Goal: Task Accomplishment & Management: Manage account settings

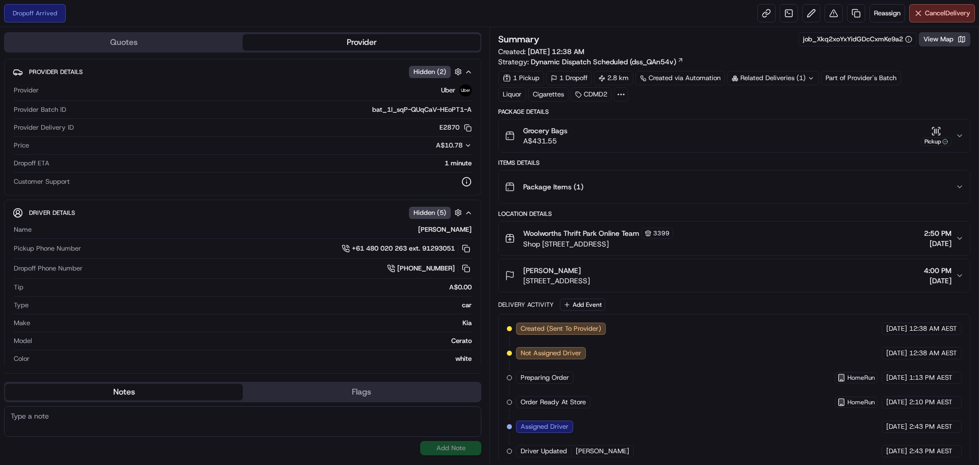
click at [943, 36] on button "View Map" at bounding box center [945, 39] width 52 height 14
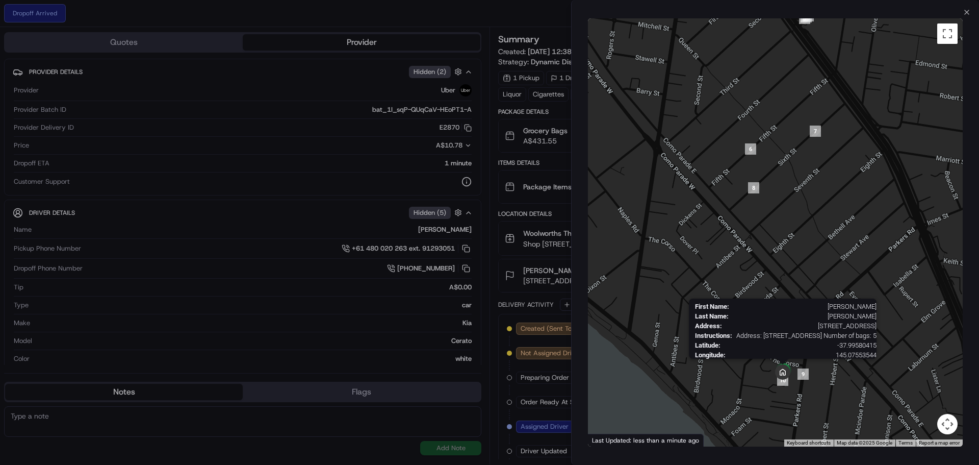
drag, startPoint x: 775, startPoint y: 414, endPoint x: 790, endPoint y: 378, distance: 38.5
click at [790, 378] on div "First Name : Janet Last Name : Langdon Address : 41 Parkers Rd, U 20, Parkdale,…" at bounding box center [775, 232] width 375 height 428
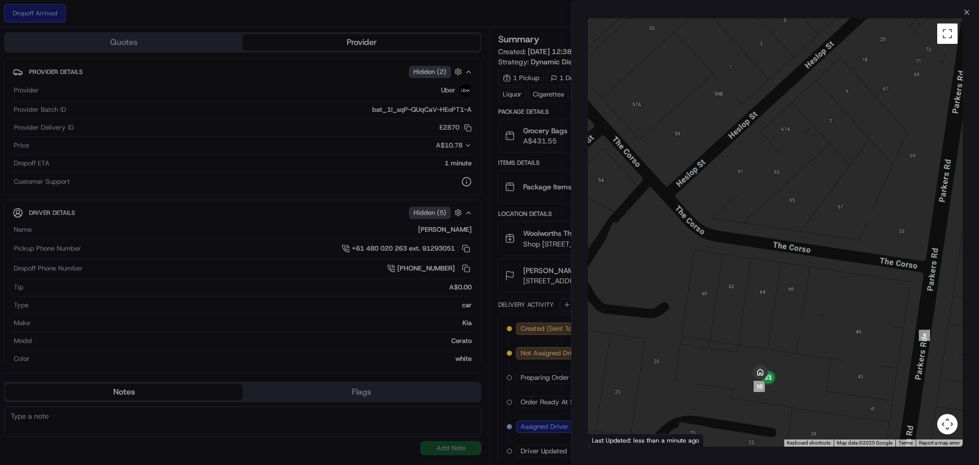
drag, startPoint x: 779, startPoint y: 393, endPoint x: 790, endPoint y: 376, distance: 19.9
click at [790, 376] on div at bounding box center [775, 232] width 375 height 428
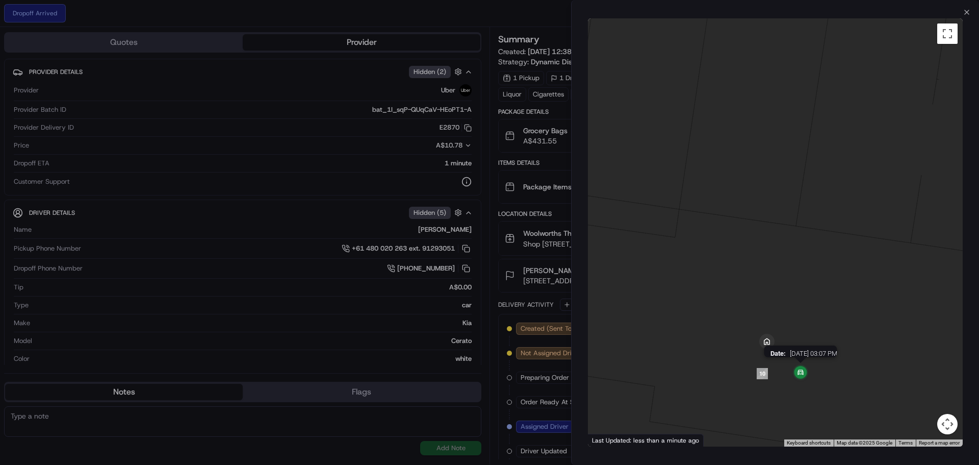
click at [800, 370] on img at bounding box center [801, 373] width 20 height 20
click at [800, 371] on img at bounding box center [801, 373] width 20 height 20
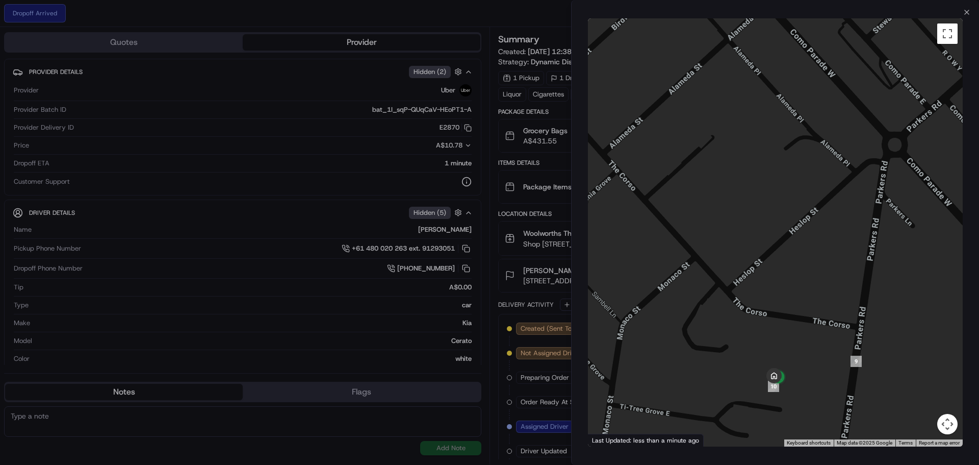
click at [965, 8] on div "Close ← Move left → Move right ↑ Move up ↓ Move down + Zoom in - Zoom out Home …" at bounding box center [775, 232] width 408 height 465
click at [966, 11] on icon "button" at bounding box center [967, 12] width 8 height 8
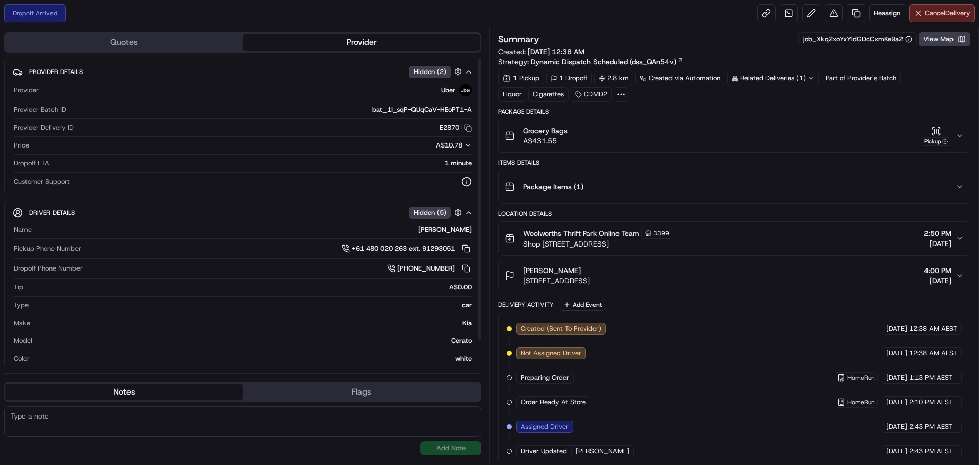
click at [587, 13] on div "Dropoff Arrived Reassign Cancel Delivery" at bounding box center [489, 13] width 979 height 27
click at [559, 4] on div "Dropoff Arrived Reassign Cancel Delivery" at bounding box center [489, 13] width 979 height 27
click at [565, 13] on div "Dropoff Arrived Reassign Cancel Delivery" at bounding box center [489, 13] width 979 height 27
click at [557, 15] on div "Dropoff Arrived Reassign Cancel Delivery" at bounding box center [489, 13] width 979 height 27
click at [555, 21] on div "Dropoff Arrived Reassign Cancel Delivery" at bounding box center [489, 13] width 979 height 27
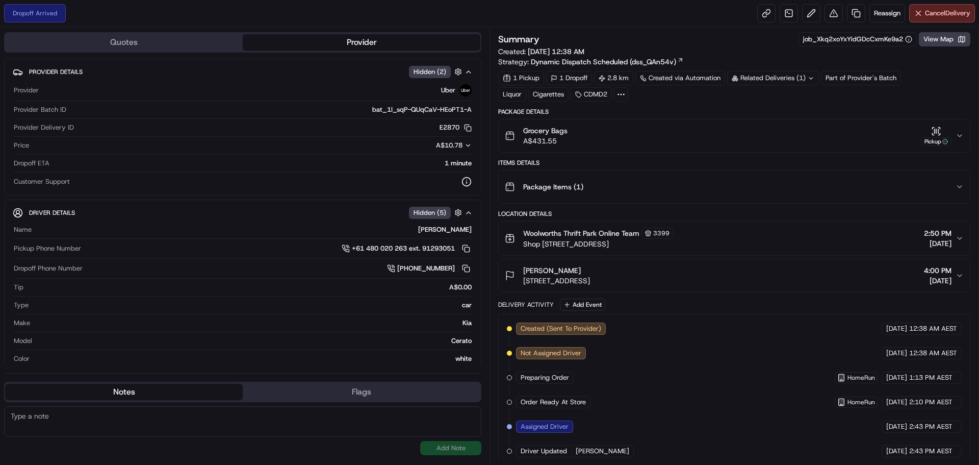
click at [783, 75] on div "Related Deliveries (1)" at bounding box center [773, 78] width 92 height 14
click at [895, 105] on div "Summary job_Xkq2xoYxYidGDcCxmKe9a2 View Map Created: 22/08/2025 12:38 AM Strate…" at bounding box center [734, 322] width 472 height 580
click at [758, 76] on div "Related Deliveries (1)" at bounding box center [773, 78] width 92 height 14
click at [888, 95] on div "1 Pickup 1 Dropoff 2.8 km Created via Automation Related Deliveries (1) Part of…" at bounding box center [734, 86] width 472 height 31
click at [732, 46] on div "Summary job_Xkq2xoYxYidGDcCxmKe9a2 View Map Created: 22/08/2025 12:38 AM Strate…" at bounding box center [734, 49] width 472 height 35
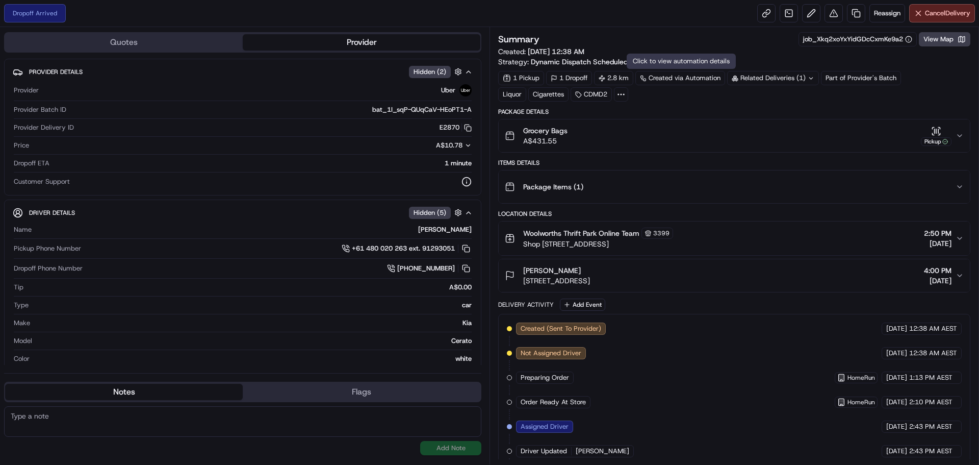
click at [619, 17] on div "Dropoff Arrived Reassign Cancel Delivery" at bounding box center [489, 13] width 979 height 27
click at [555, 24] on div "Dropoff Arrived Reassign Cancel Delivery" at bounding box center [489, 13] width 979 height 27
click at [545, 11] on div "Dropoff Arrived Reassign Cancel Delivery" at bounding box center [489, 13] width 979 height 27
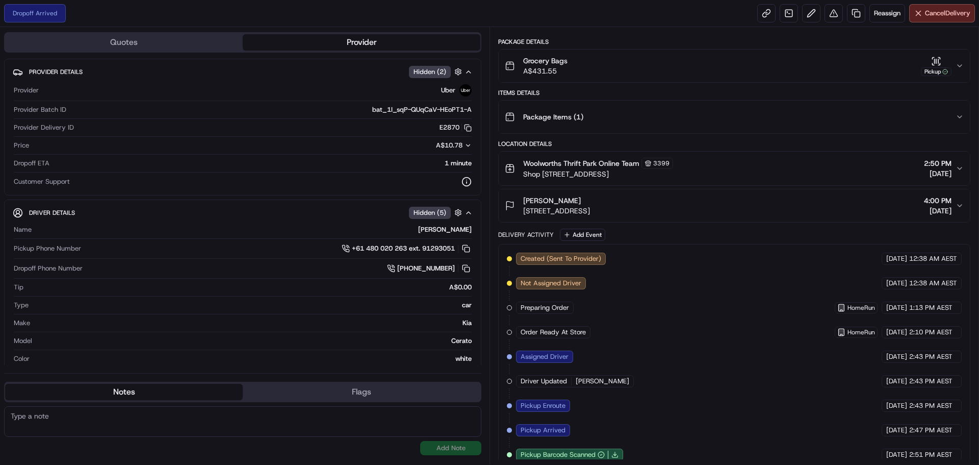
scroll to position [154, 0]
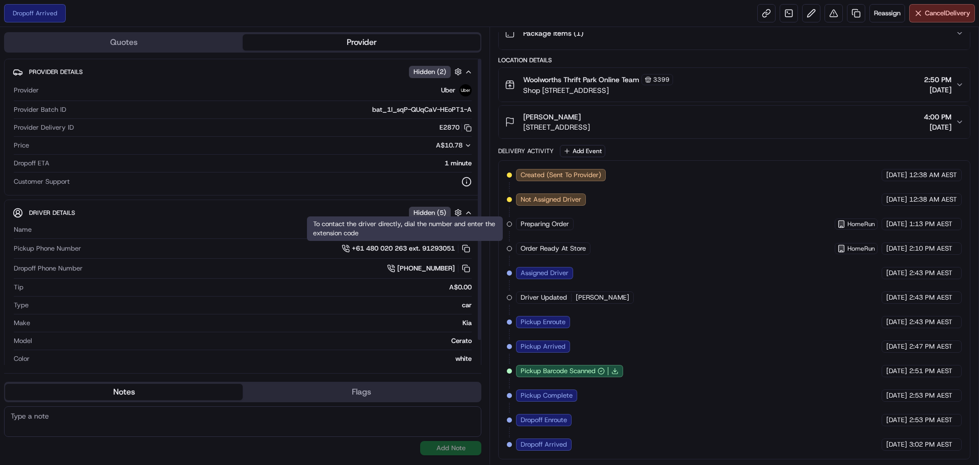
click at [398, 246] on span "+61 480 020 263 ext. 91293051" at bounding box center [403, 248] width 103 height 9
click at [467, 248] on button at bounding box center [466, 248] width 11 height 11
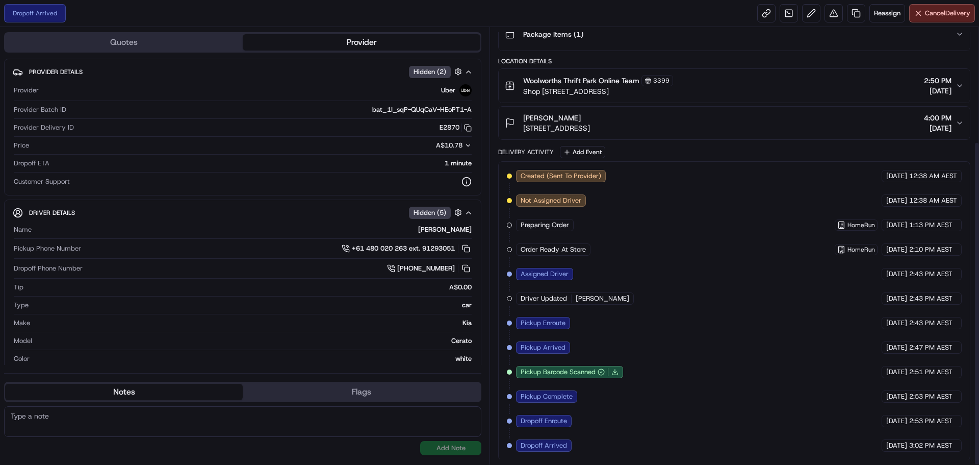
scroll to position [154, 0]
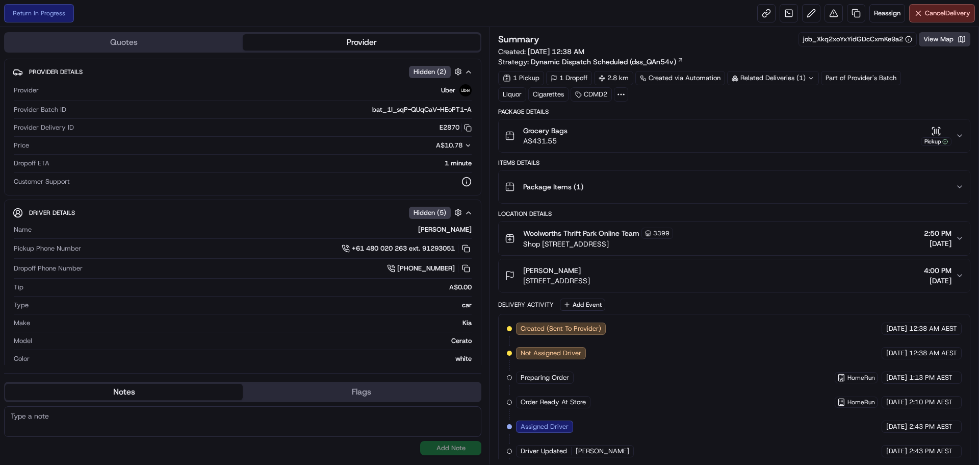
click at [945, 41] on button "View Map" at bounding box center [945, 39] width 52 height 14
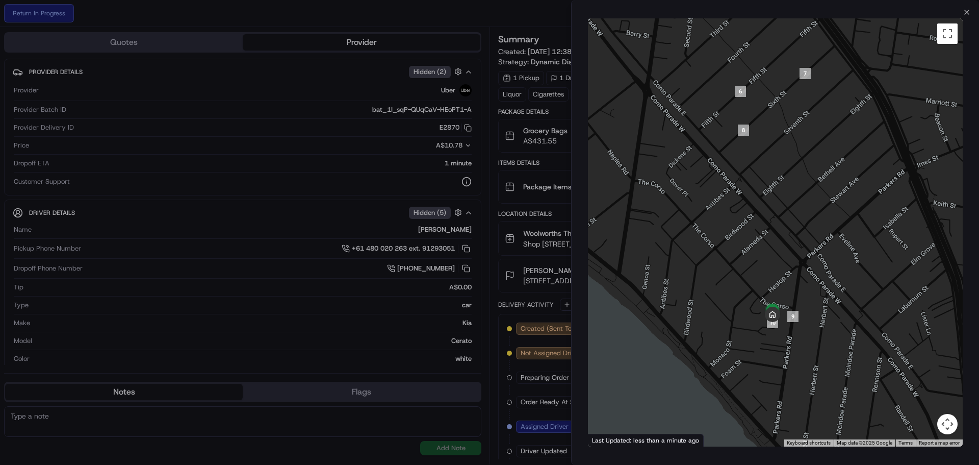
drag, startPoint x: 832, startPoint y: 346, endPoint x: 838, endPoint y: 239, distance: 107.3
click at [838, 239] on div at bounding box center [775, 232] width 375 height 428
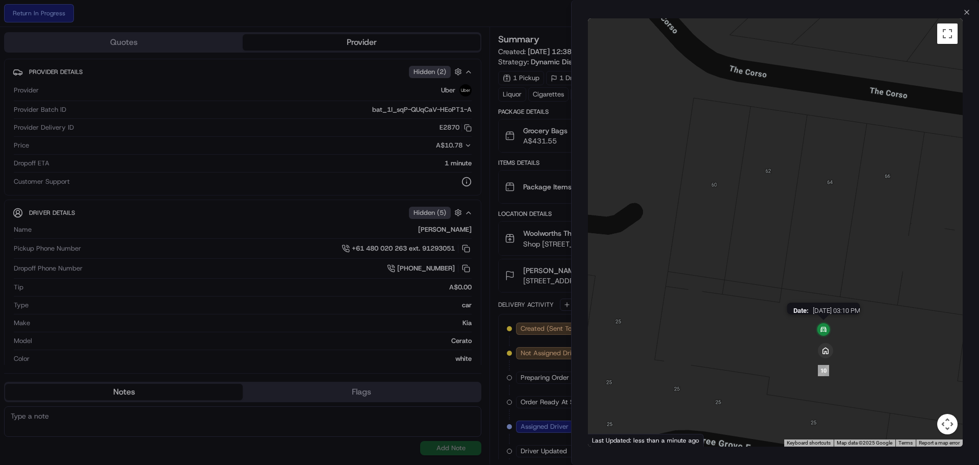
click at [826, 326] on img at bounding box center [823, 330] width 20 height 20
click at [965, 11] on icon "button" at bounding box center [967, 12] width 8 height 8
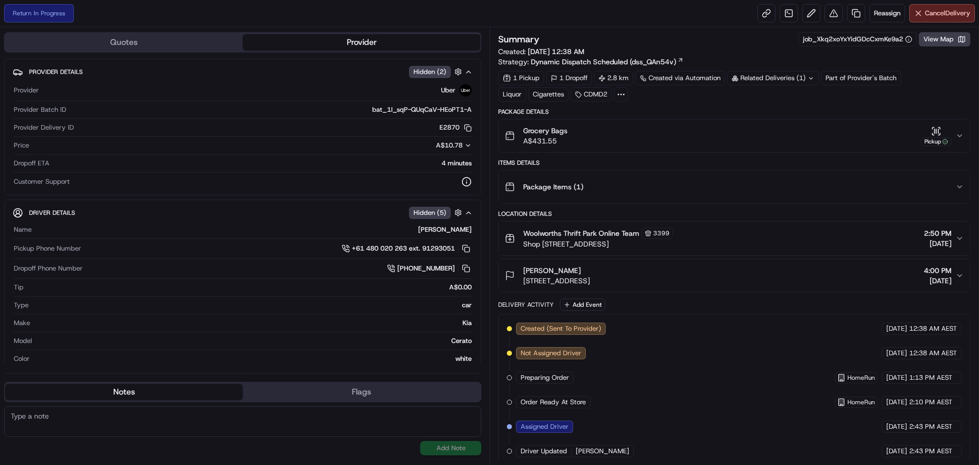
click at [633, 10] on div "Return In Progress Reassign Cancel Delivery" at bounding box center [489, 13] width 979 height 27
click at [958, 133] on icon "button" at bounding box center [960, 136] width 8 height 8
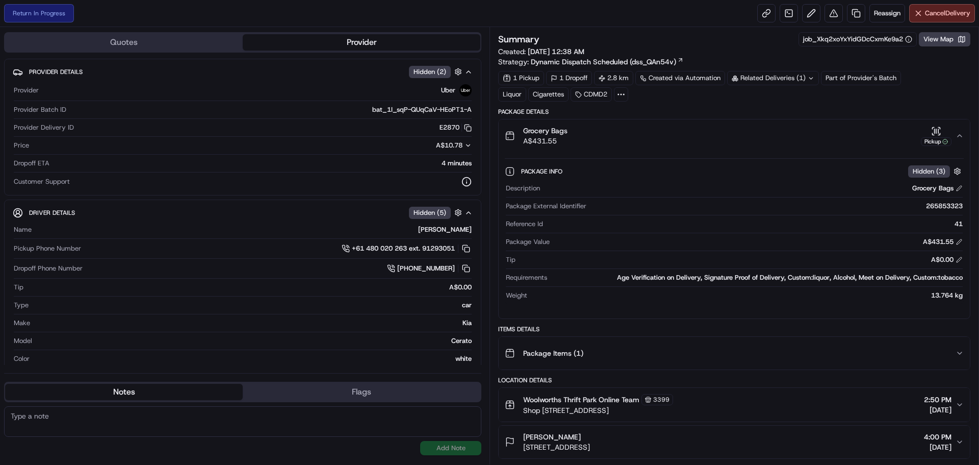
click at [963, 136] on icon "button" at bounding box center [960, 136] width 8 height 8
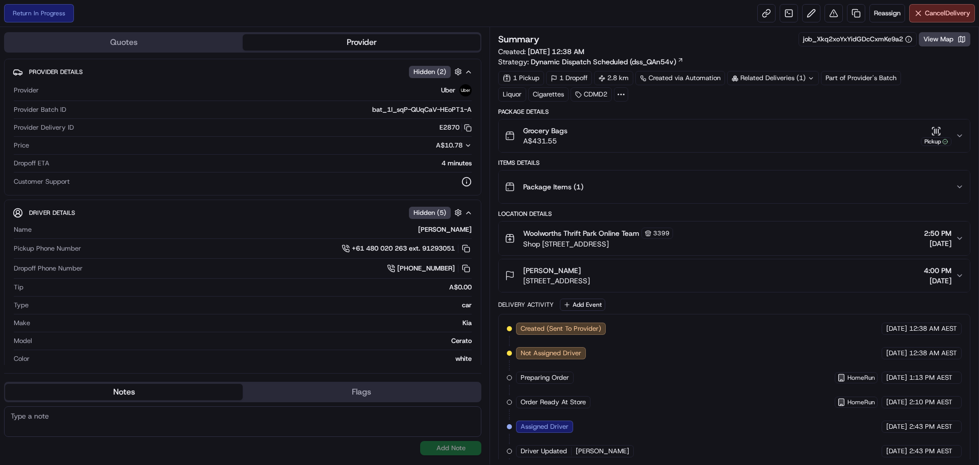
click at [965, 134] on button "Grocery Bags A$431.55 Pickup" at bounding box center [734, 135] width 471 height 33
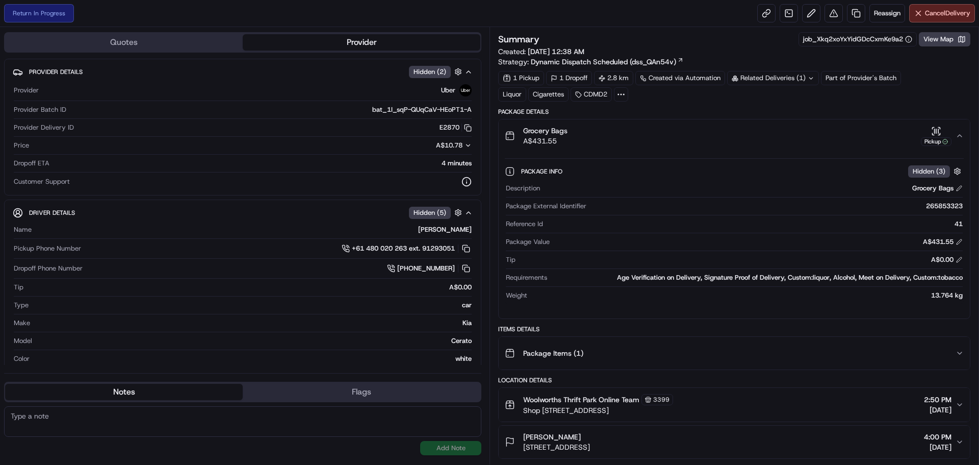
click at [959, 135] on icon "button" at bounding box center [960, 136] width 8 height 8
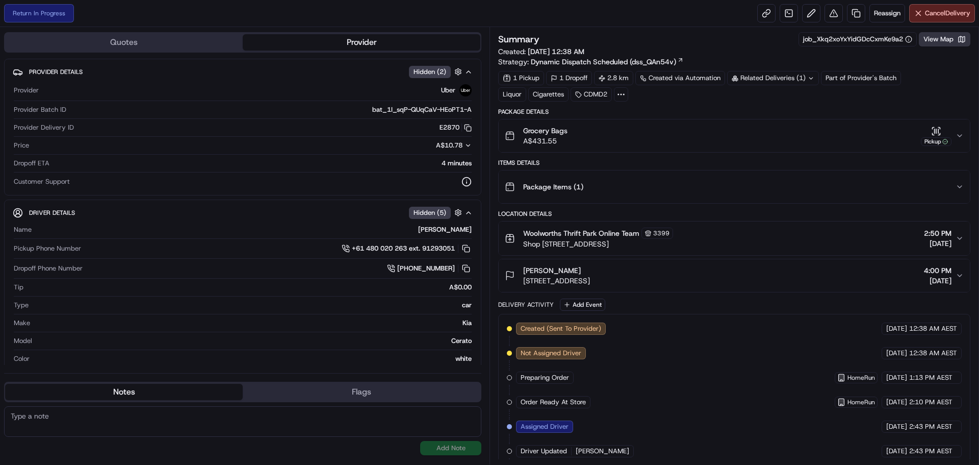
click at [937, 42] on button "View Map" at bounding box center [945, 39] width 52 height 14
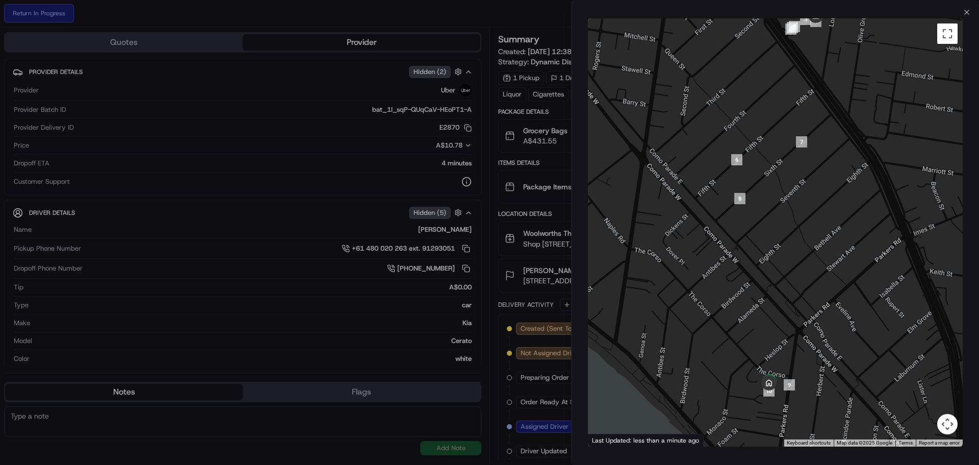
drag, startPoint x: 808, startPoint y: 350, endPoint x: 793, endPoint y: 321, distance: 32.6
click at [795, 319] on div at bounding box center [775, 232] width 375 height 428
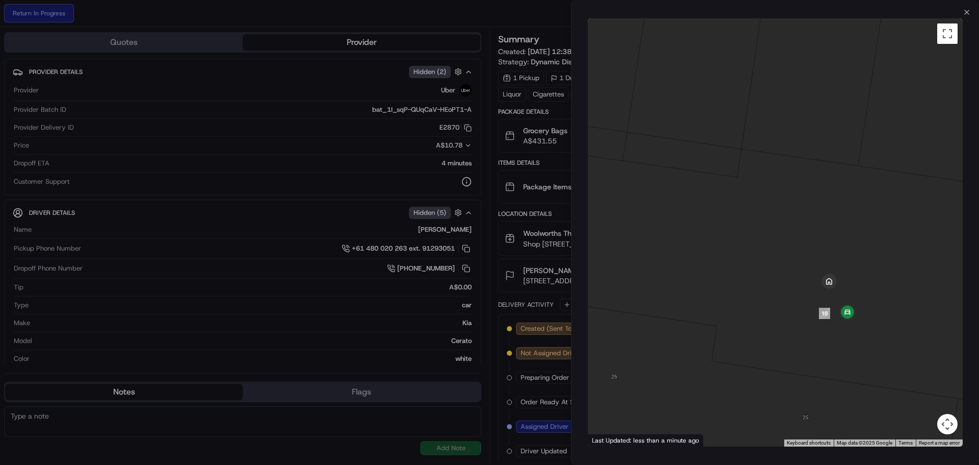
drag, startPoint x: 766, startPoint y: 361, endPoint x: 751, endPoint y: 291, distance: 71.0
click at [750, 291] on div at bounding box center [775, 232] width 375 height 428
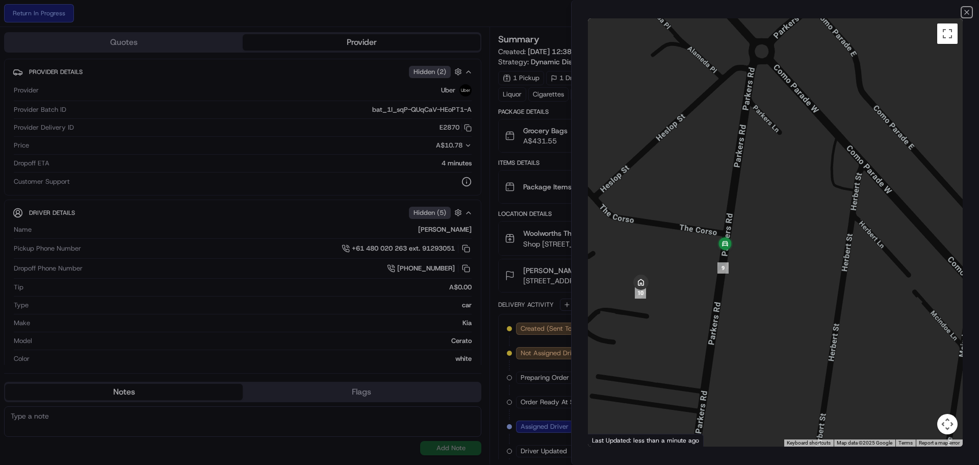
click at [963, 10] on icon "button" at bounding box center [967, 12] width 8 height 8
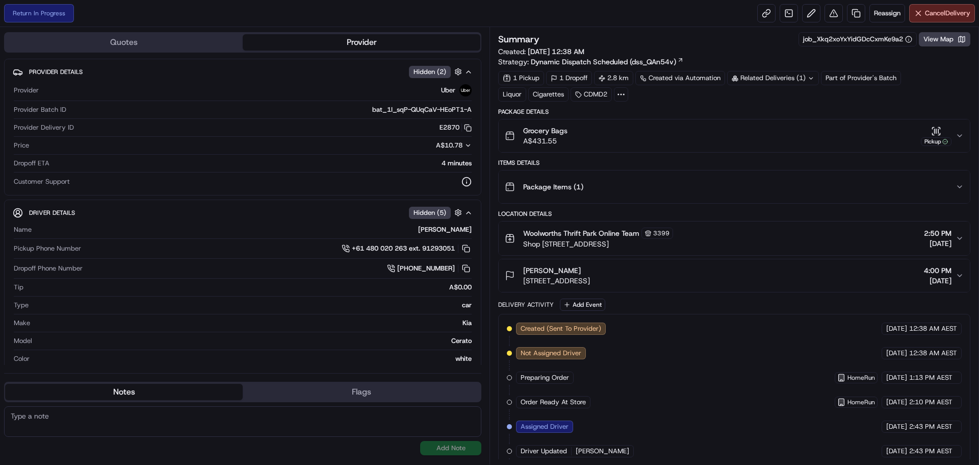
click at [959, 129] on button "Grocery Bags A$431.55 Pickup" at bounding box center [734, 135] width 471 height 33
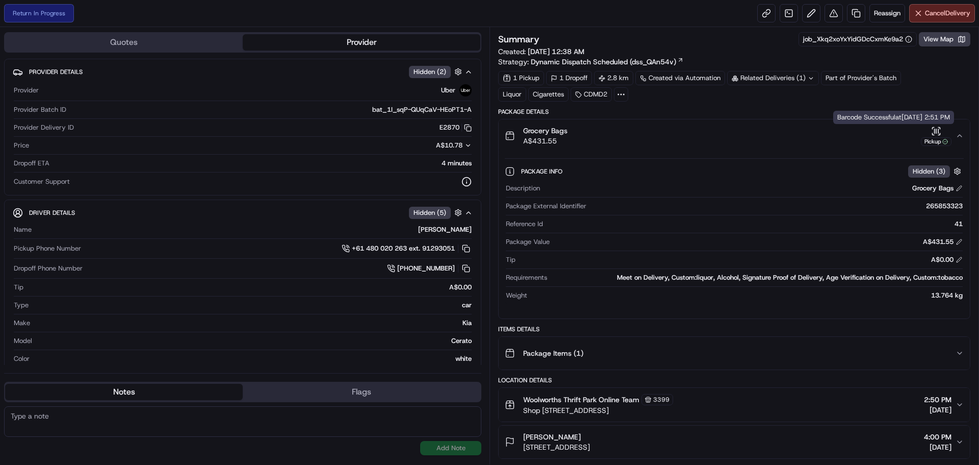
click at [962, 133] on icon "button" at bounding box center [960, 136] width 8 height 8
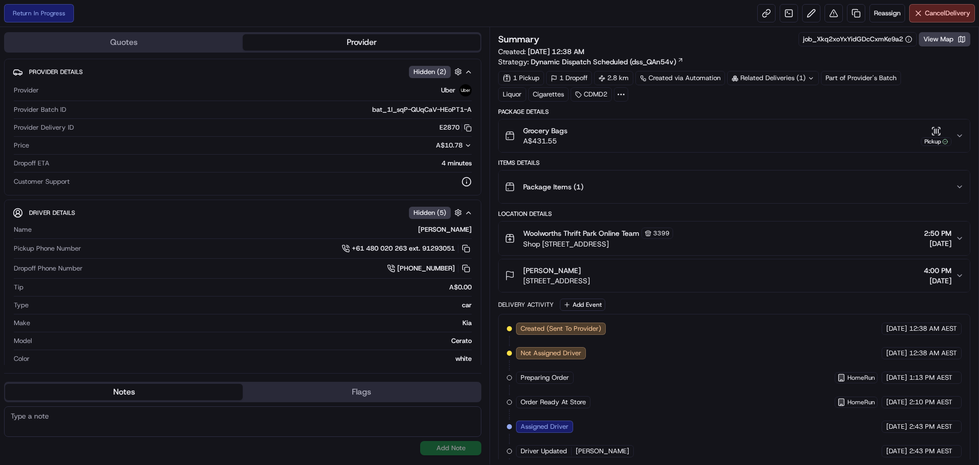
click at [942, 80] on div "1 Pickup 1 Dropoff 2.8 km Created via Automation Related Deliveries (1) Part of…" at bounding box center [734, 86] width 472 height 31
click at [931, 33] on button "View Map" at bounding box center [945, 39] width 52 height 14
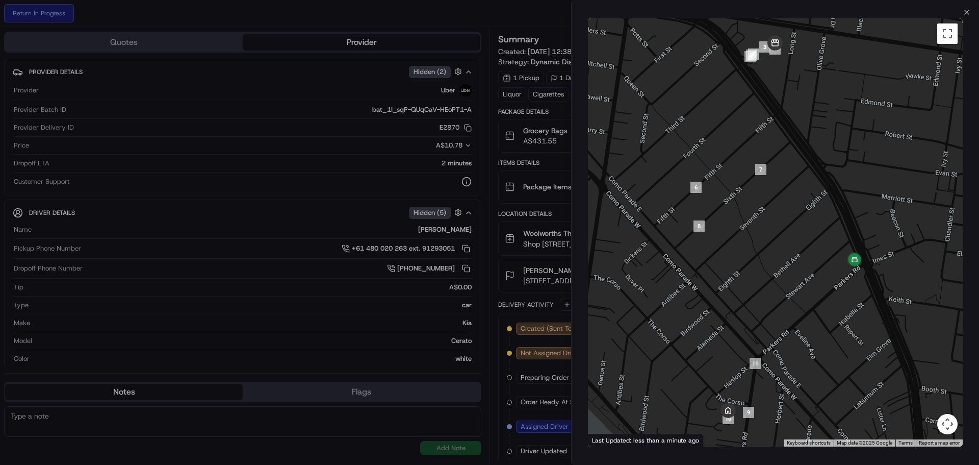
click at [961, 4] on div "Close ← Move left → Move right ↑ Move up ↓ Move down + Zoom in - Zoom out Home …" at bounding box center [775, 232] width 408 height 465
click at [964, 8] on div "Close ← Move left → Move right ↑ Move up ↓ Move down + Zoom in - Zoom out Home …" at bounding box center [775, 232] width 408 height 465
click at [968, 11] on icon "button" at bounding box center [967, 12] width 8 height 8
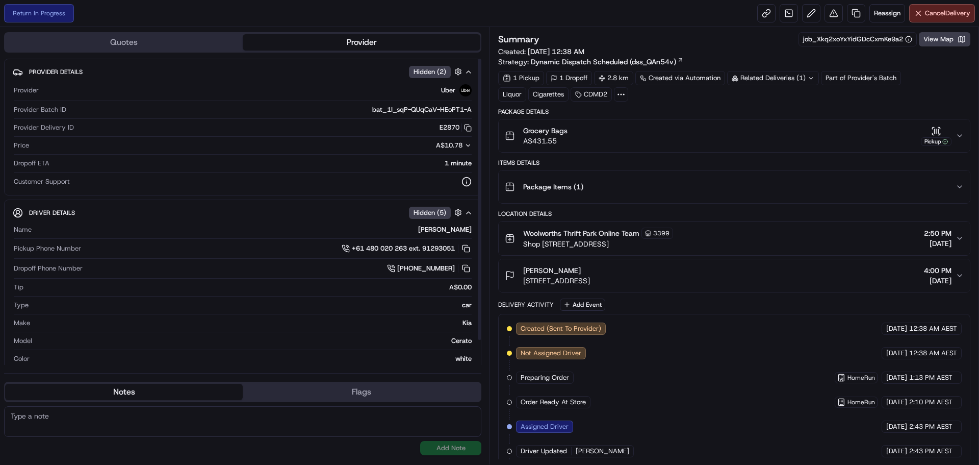
click at [590, 274] on div "[PERSON_NAME]" at bounding box center [556, 270] width 67 height 10
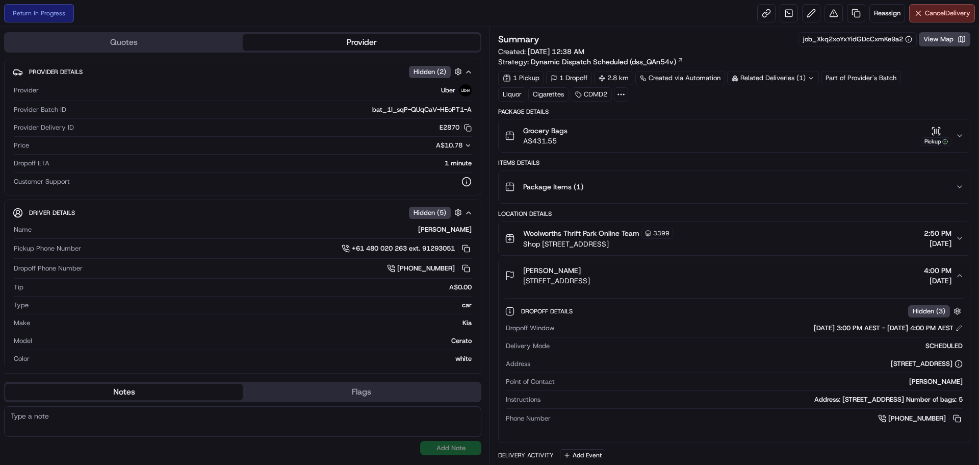
click at [590, 274] on div "[PERSON_NAME]" at bounding box center [556, 270] width 67 height 10
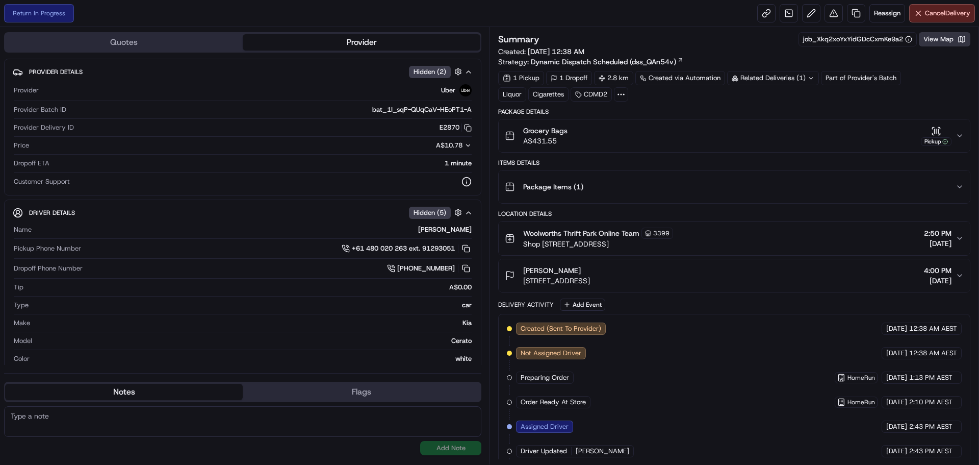
click at [931, 38] on button "View Map" at bounding box center [945, 39] width 52 height 14
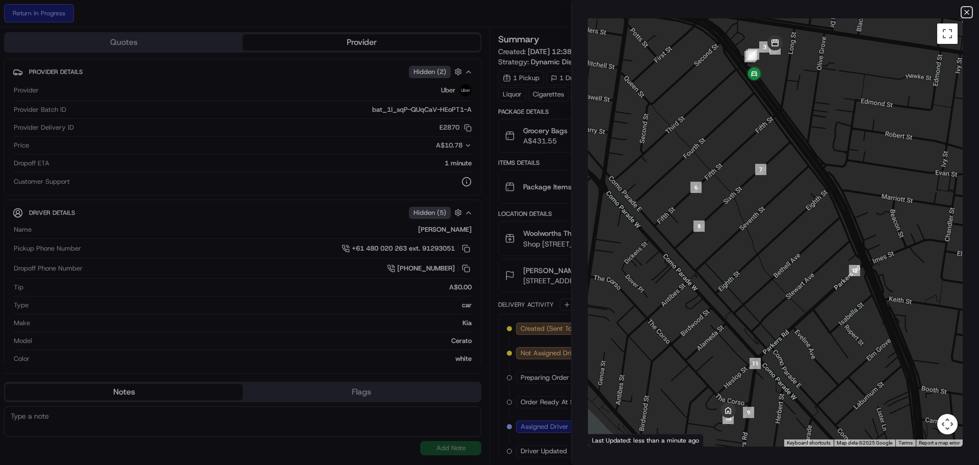
click at [964, 10] on icon "button" at bounding box center [967, 12] width 8 height 8
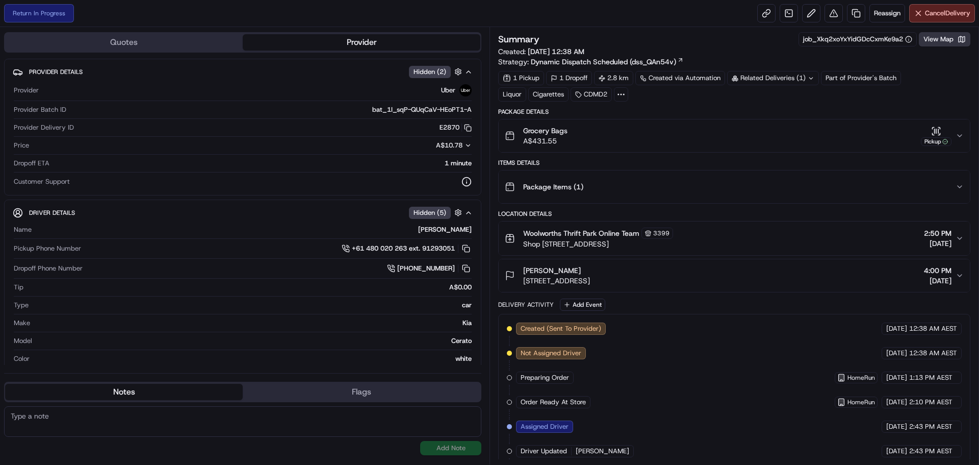
click at [954, 41] on button "View Map" at bounding box center [945, 39] width 52 height 14
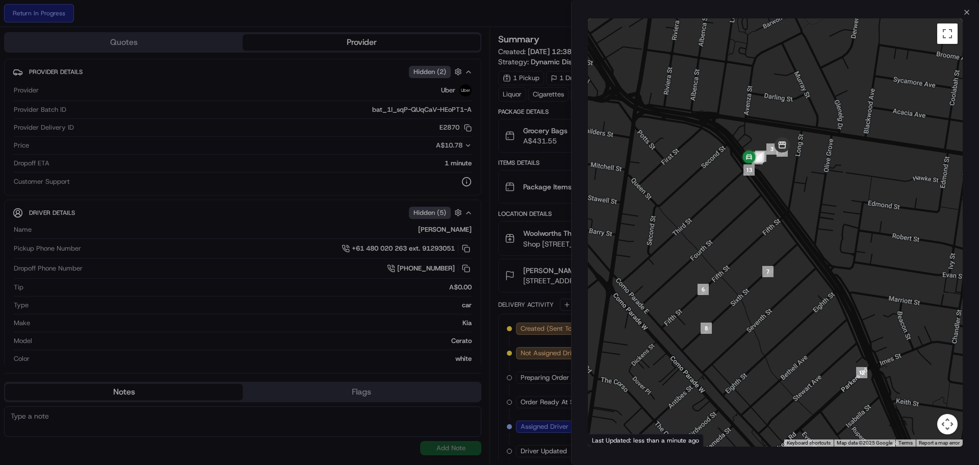
drag, startPoint x: 724, startPoint y: 155, endPoint x: 719, endPoint y: 246, distance: 91.5
click at [719, 246] on div at bounding box center [775, 232] width 375 height 428
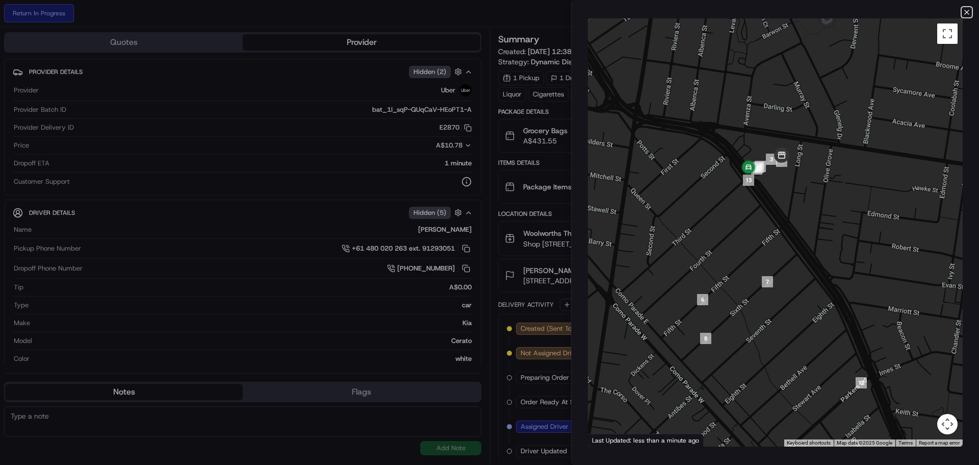
click at [966, 10] on icon "button" at bounding box center [967, 12] width 8 height 8
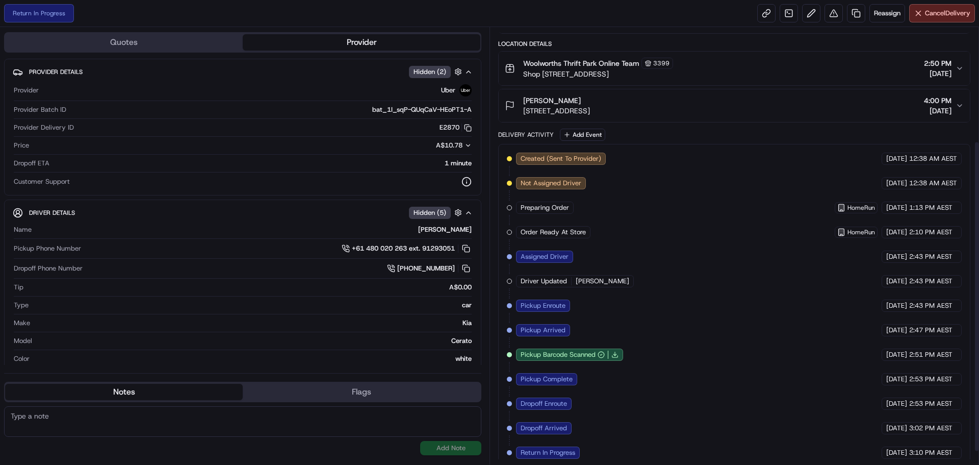
scroll to position [178, 0]
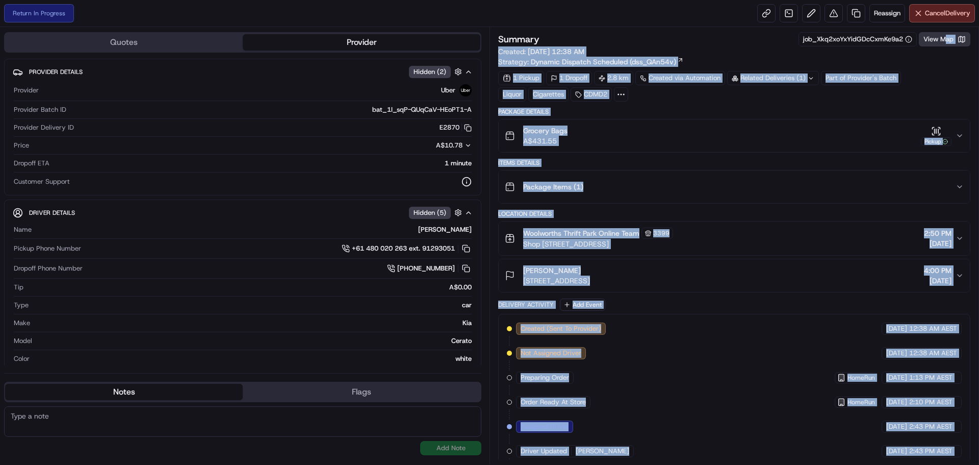
drag, startPoint x: 945, startPoint y: 32, endPoint x: 946, endPoint y: 38, distance: 6.7
click at [946, 35] on div "Summary job_Xkq2xoYxYidGDcCxmKe9a2 View Map Created: 22/08/2025 12:38 AM Strate…" at bounding box center [735, 245] width 490 height 437
click at [946, 39] on button "View Map" at bounding box center [945, 39] width 52 height 14
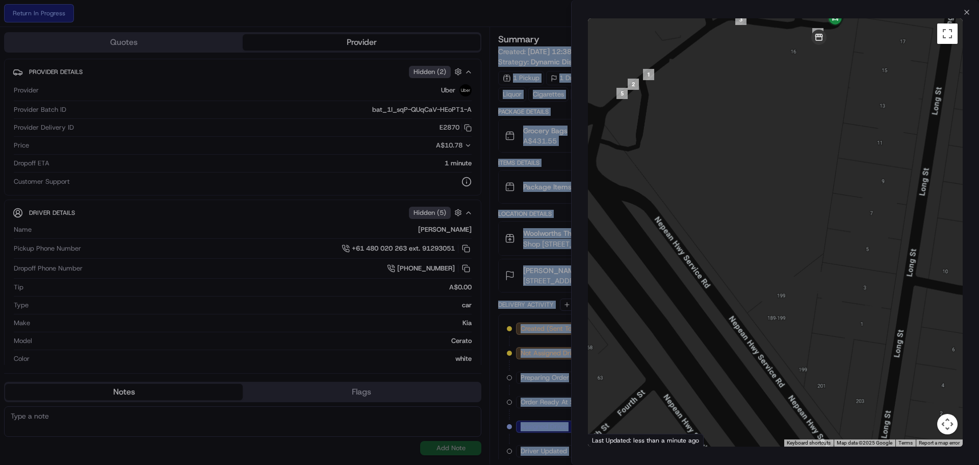
drag, startPoint x: 782, startPoint y: 80, endPoint x: 749, endPoint y: 171, distance: 97.3
click at [749, 171] on div at bounding box center [775, 232] width 375 height 428
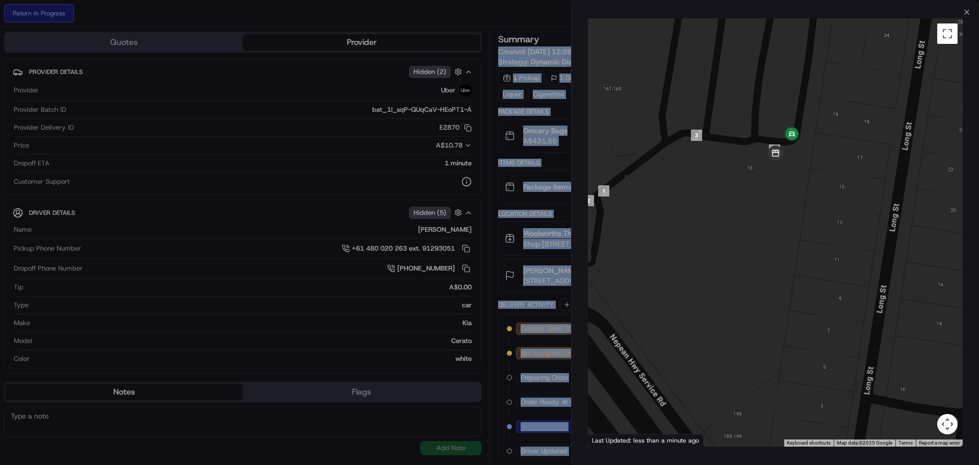
click at [775, 166] on div at bounding box center [775, 232] width 375 height 428
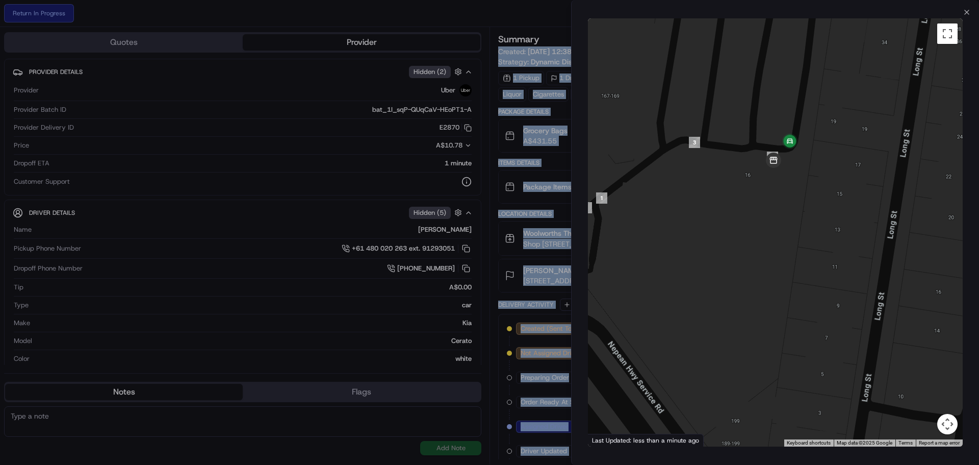
click at [815, 170] on div at bounding box center [775, 232] width 375 height 428
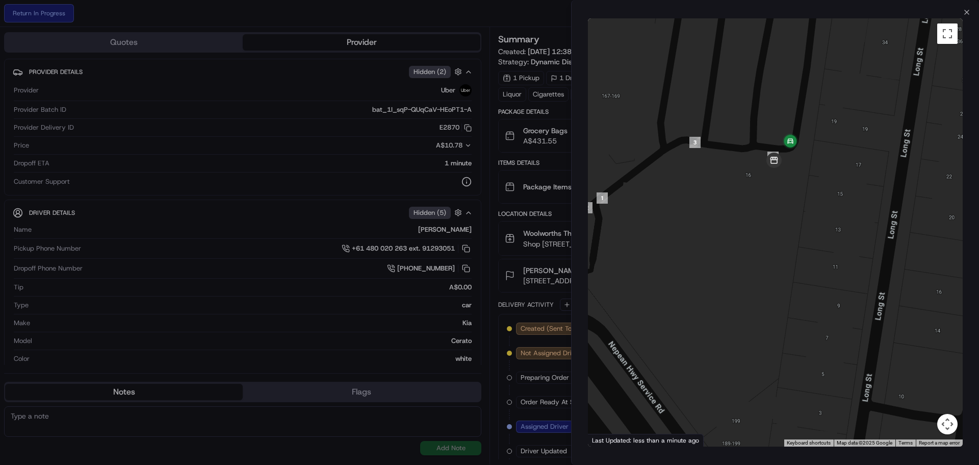
click at [962, 8] on div "Close ← Move left → Move right ↑ Move up ↓ Move down + Zoom in - Zoom out Home …" at bounding box center [775, 232] width 408 height 465
click at [968, 10] on icon "button" at bounding box center [967, 12] width 8 height 8
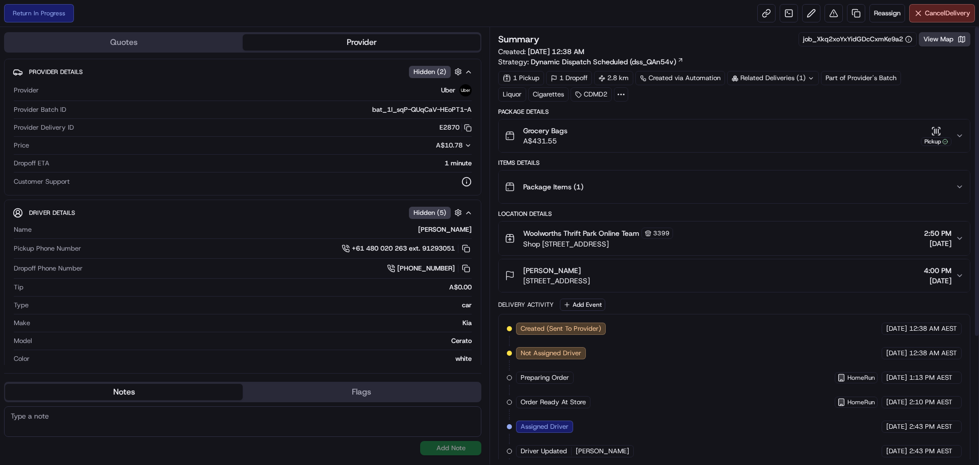
click at [947, 34] on button "View Map" at bounding box center [945, 39] width 52 height 14
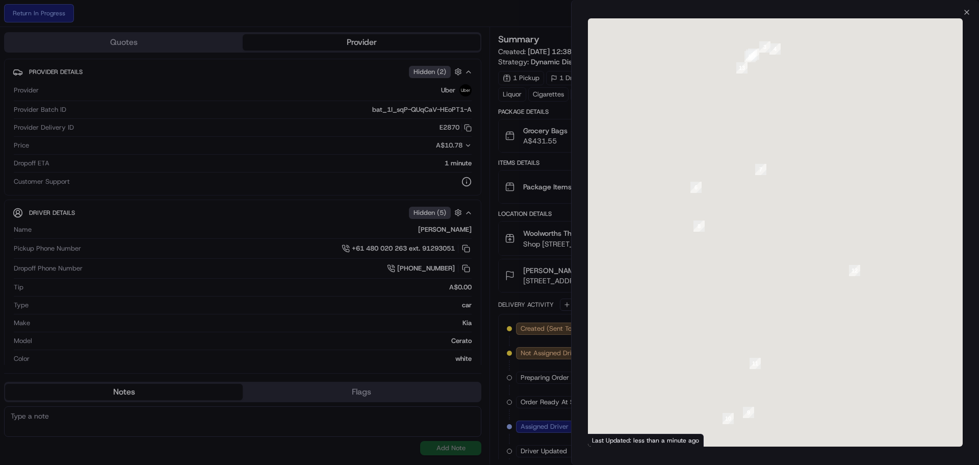
click at [947, 37] on div at bounding box center [775, 232] width 375 height 428
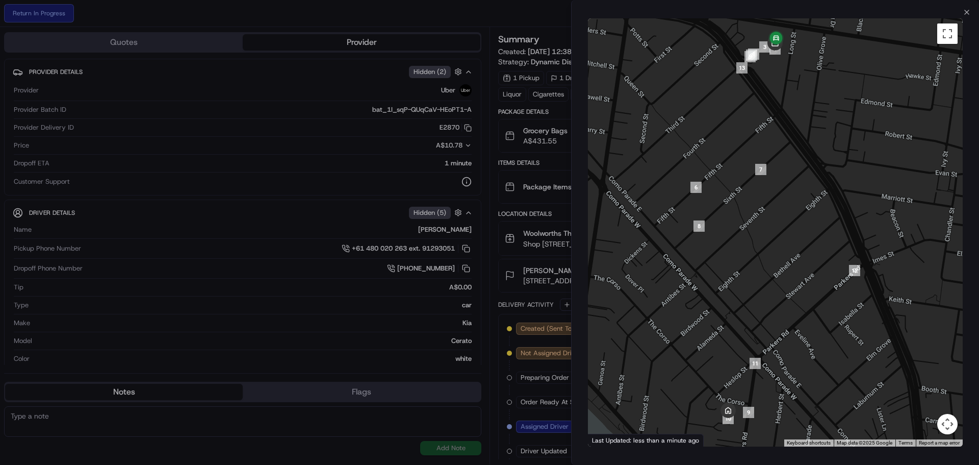
drag, startPoint x: 798, startPoint y: 75, endPoint x: 787, endPoint y: 125, distance: 50.7
click at [788, 125] on div at bounding box center [775, 232] width 375 height 428
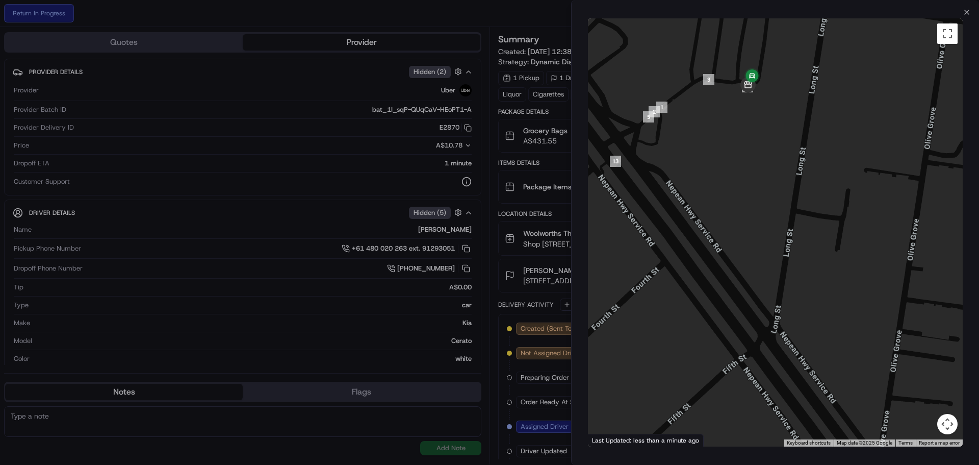
drag, startPoint x: 737, startPoint y: 100, endPoint x: 725, endPoint y: 119, distance: 22.4
click at [725, 119] on div at bounding box center [775, 232] width 375 height 428
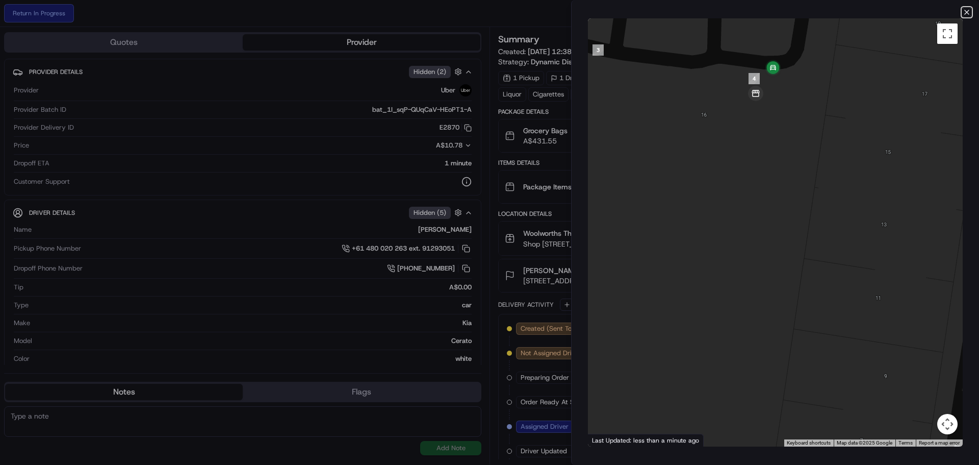
click at [968, 11] on icon "button" at bounding box center [967, 12] width 8 height 8
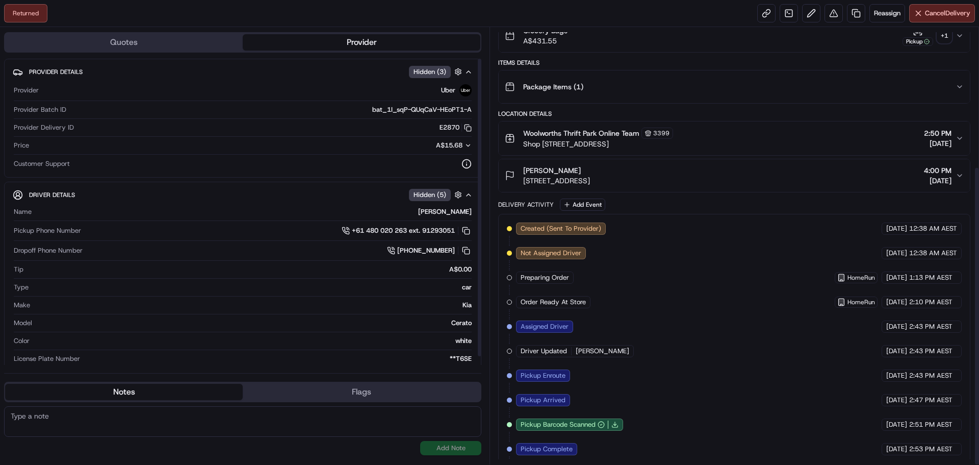
scroll to position [202, 0]
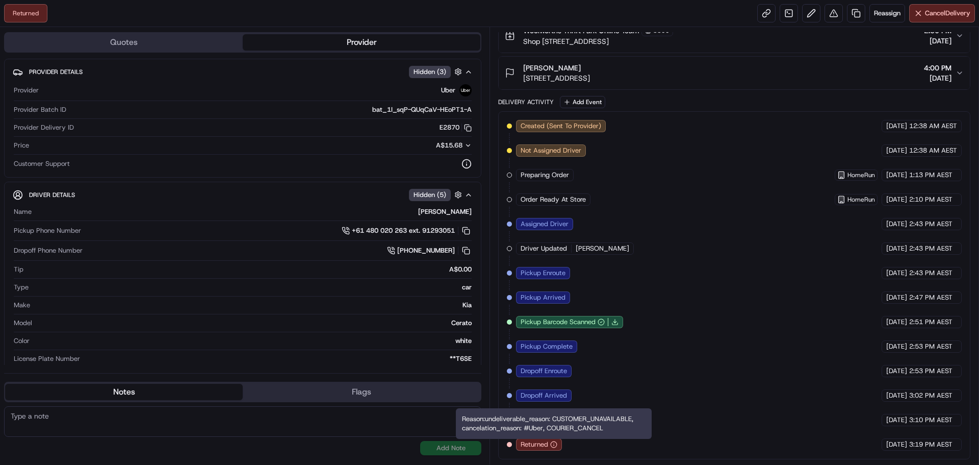
click at [555, 444] on icon "button" at bounding box center [553, 444] width 7 height 7
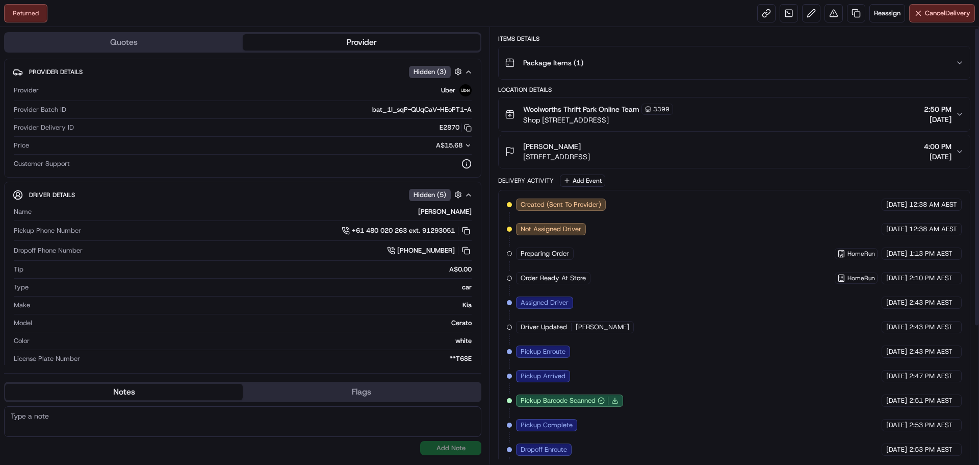
scroll to position [0, 0]
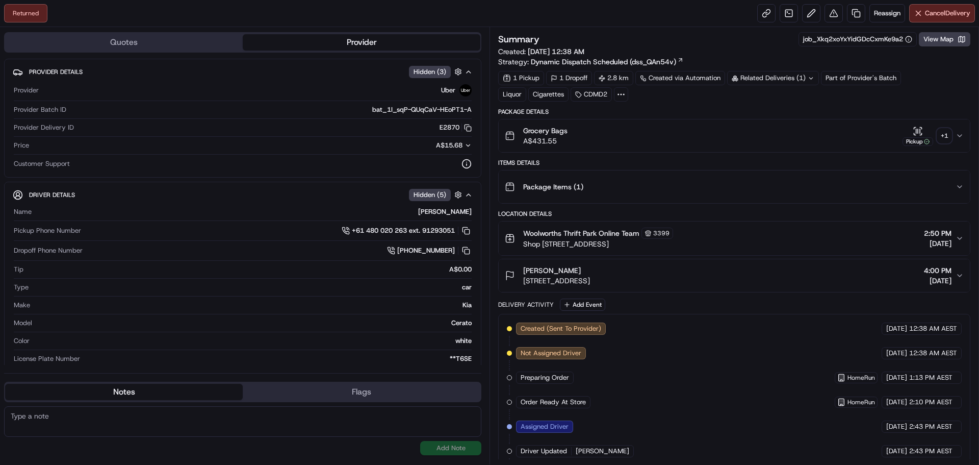
click at [947, 136] on div "+ 1" at bounding box center [944, 136] width 14 height 14
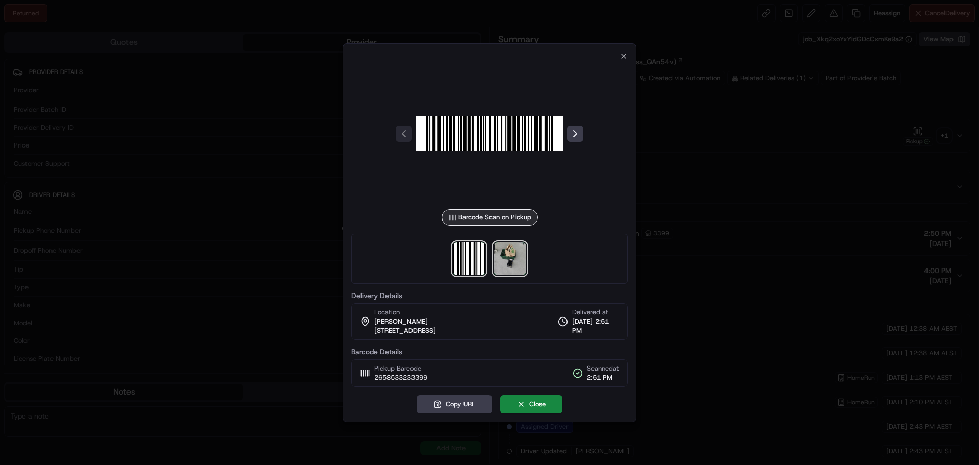
click at [516, 255] on img at bounding box center [510, 258] width 33 height 33
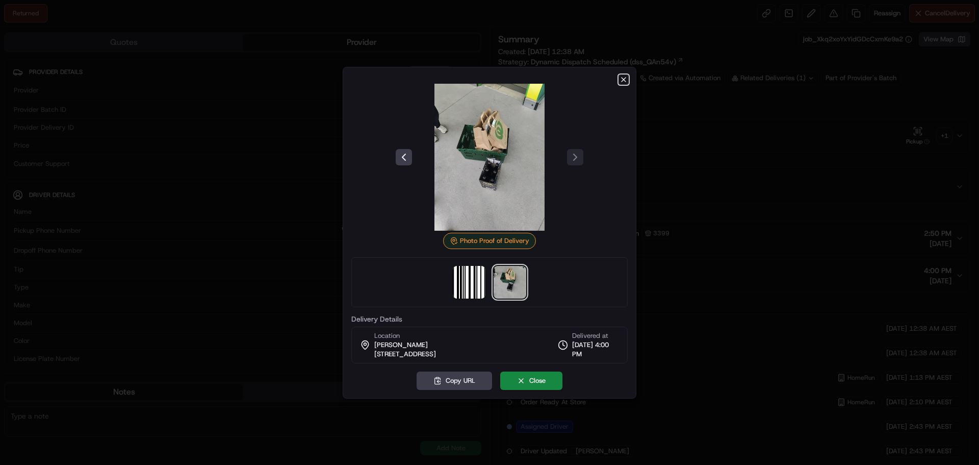
click at [622, 80] on icon "button" at bounding box center [624, 79] width 8 height 8
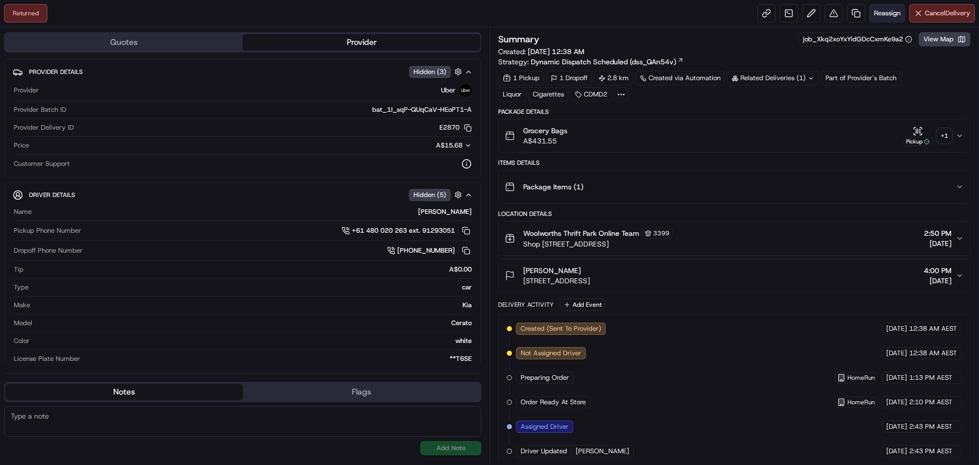
click at [892, 11] on span "Reassign" at bounding box center [887, 13] width 27 height 9
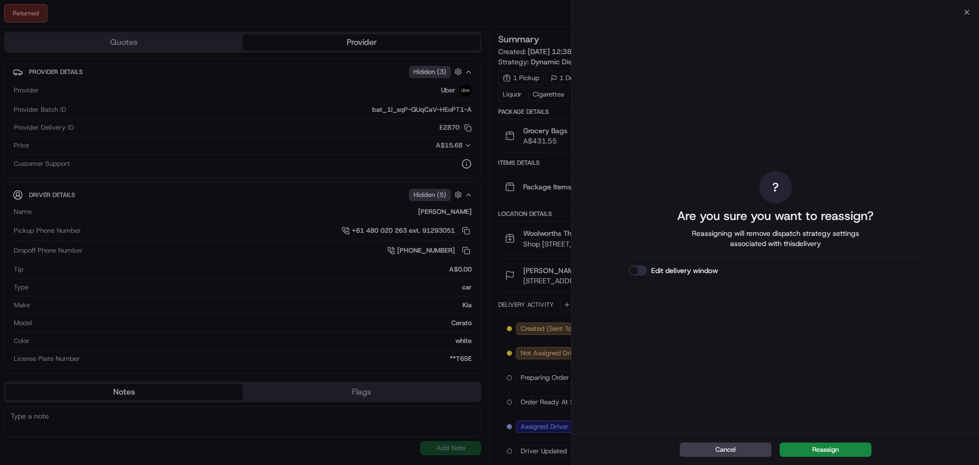
click at [822, 447] on button "Reassign" at bounding box center [826, 449] width 92 height 14
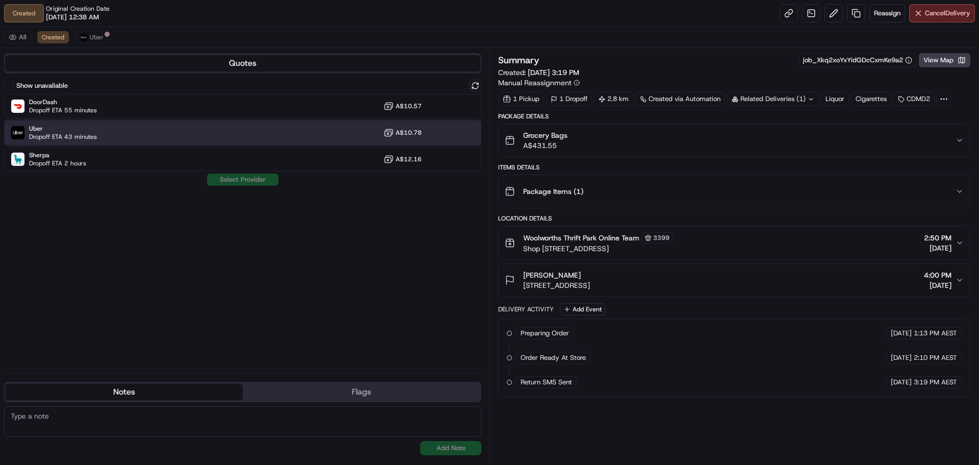
click at [131, 138] on div "Uber Dropoff ETA 43 minutes A$10.78" at bounding box center [242, 132] width 477 height 24
click at [263, 176] on button "Assign Provider" at bounding box center [243, 179] width 72 height 12
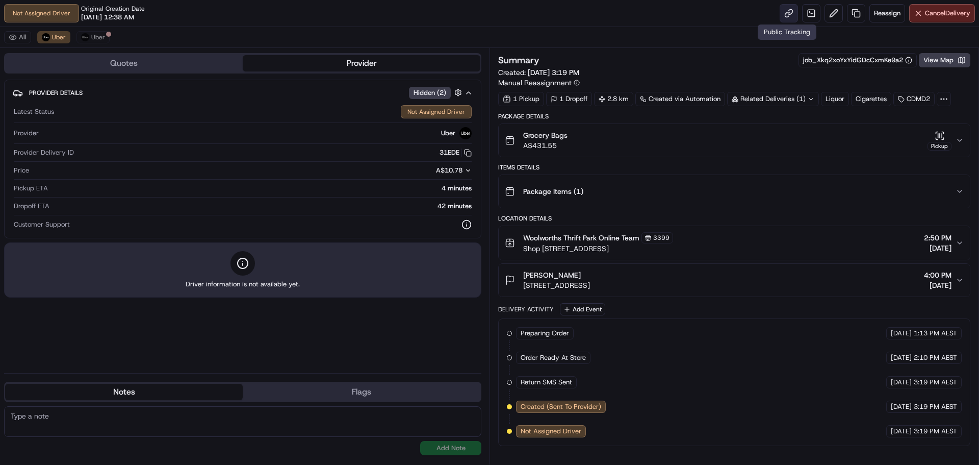
click at [787, 10] on link at bounding box center [789, 13] width 18 height 18
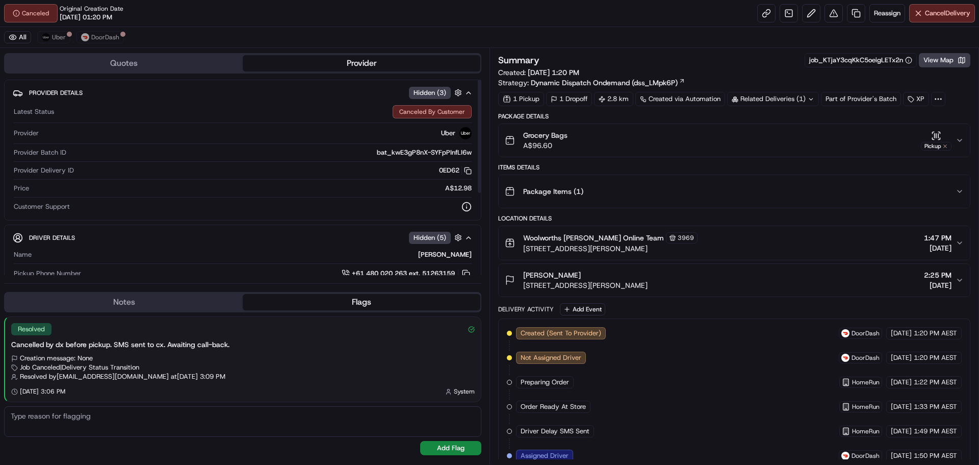
click at [401, 19] on div "Canceled Original Creation Date [DATE] 01:20 PM Reassign Cancel Delivery" at bounding box center [489, 13] width 979 height 27
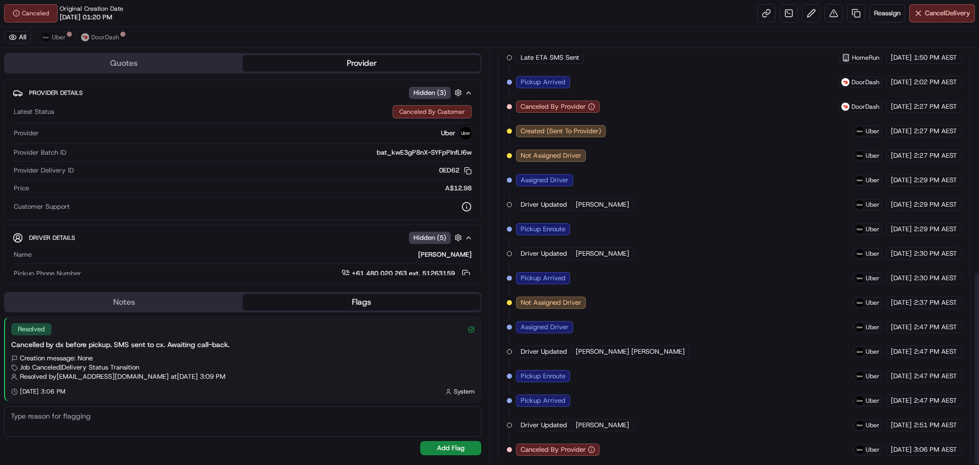
scroll to position [476, 0]
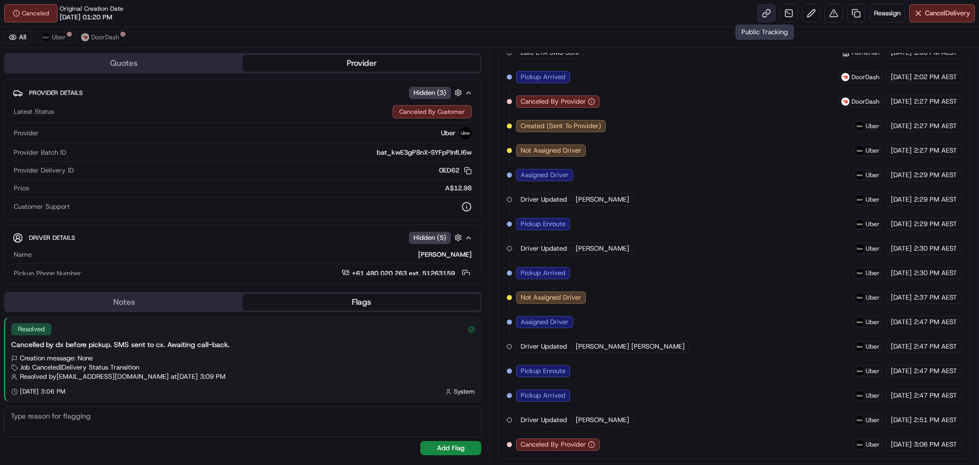
click at [768, 10] on link at bounding box center [766, 13] width 18 height 18
